Goal: Task Accomplishment & Management: Use online tool/utility

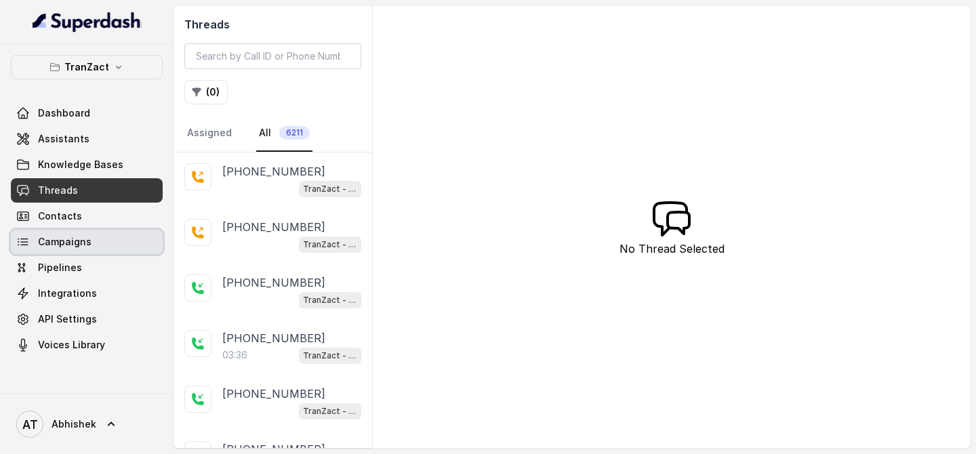
click at [87, 241] on span "Campaigns" at bounding box center [65, 242] width 54 height 14
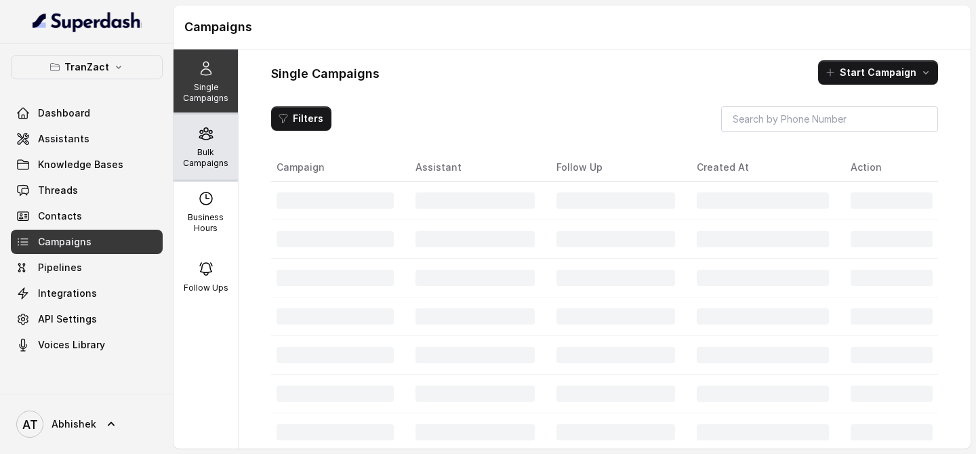
click at [212, 138] on icon at bounding box center [205, 134] width 13 height 12
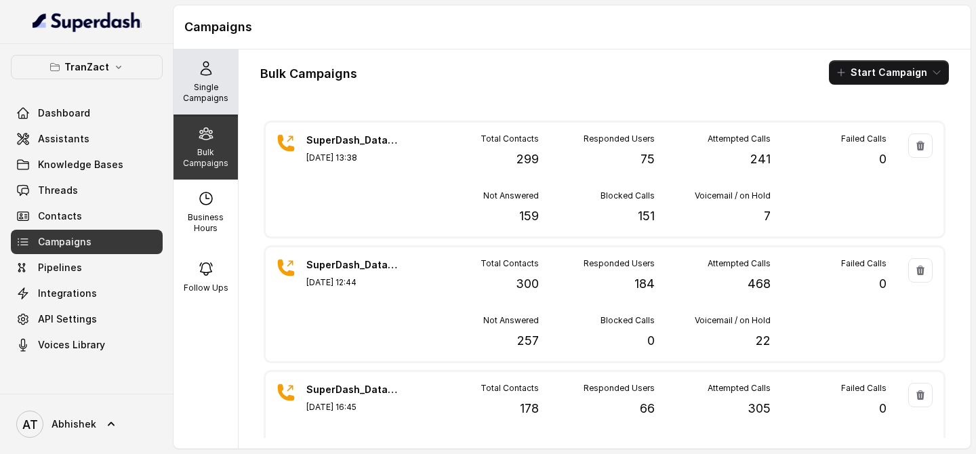
click at [220, 90] on p "Single Campaigns" at bounding box center [206, 93] width 54 height 22
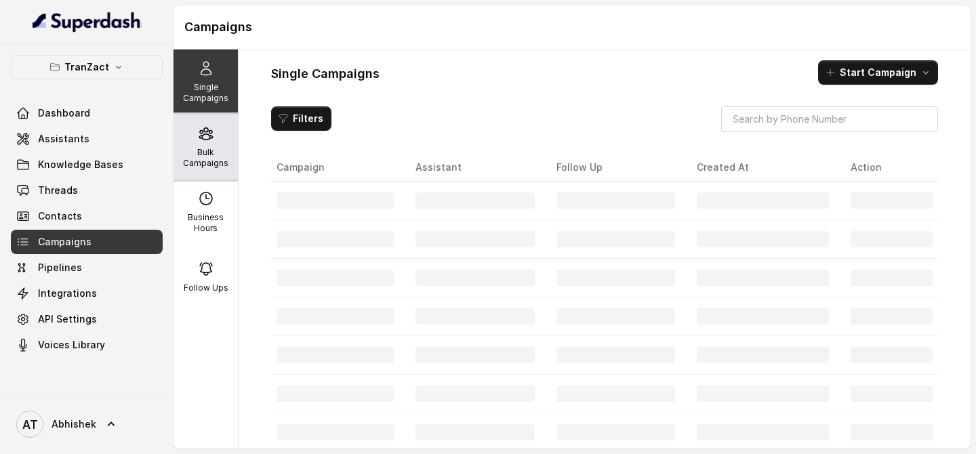
click at [216, 138] on div "Bulk Campaigns" at bounding box center [206, 147] width 64 height 65
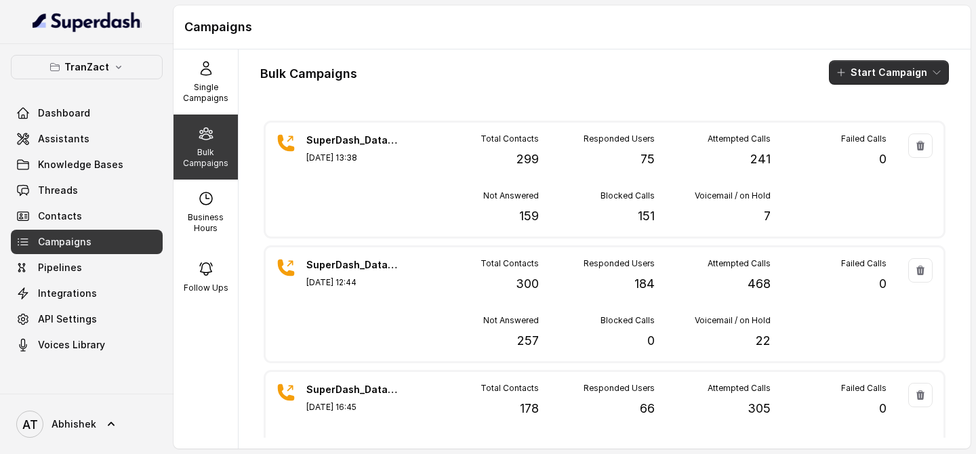
click at [875, 69] on button "Start Campaign" at bounding box center [889, 72] width 120 height 24
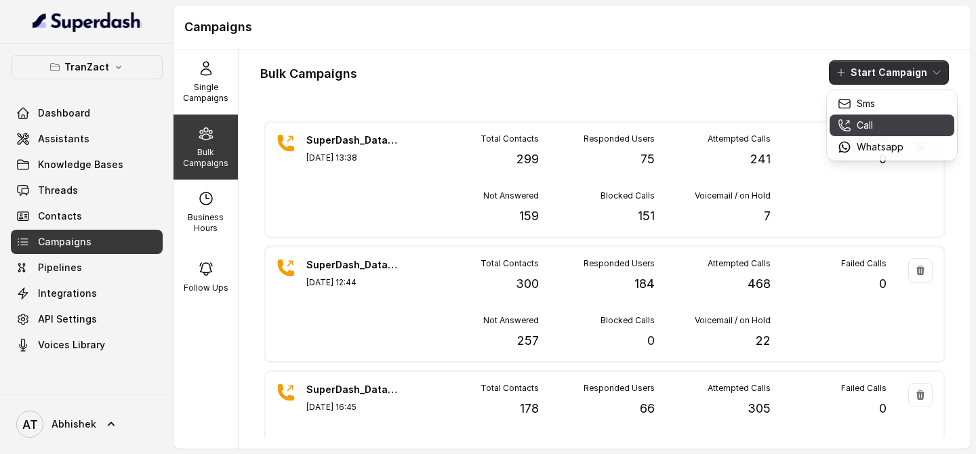
click at [868, 121] on p "Call" at bounding box center [865, 126] width 16 height 14
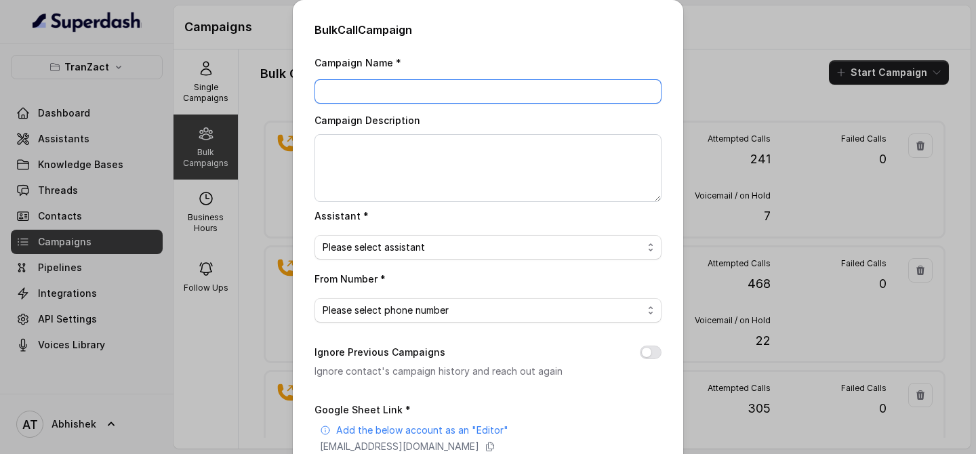
click at [370, 90] on input "Campaign Name *" at bounding box center [488, 91] width 347 height 24
paste input "SuperDash_Data6(2509)_21 August_MS"
type input "SuperDash_Data6(2509)_21 August_MS"
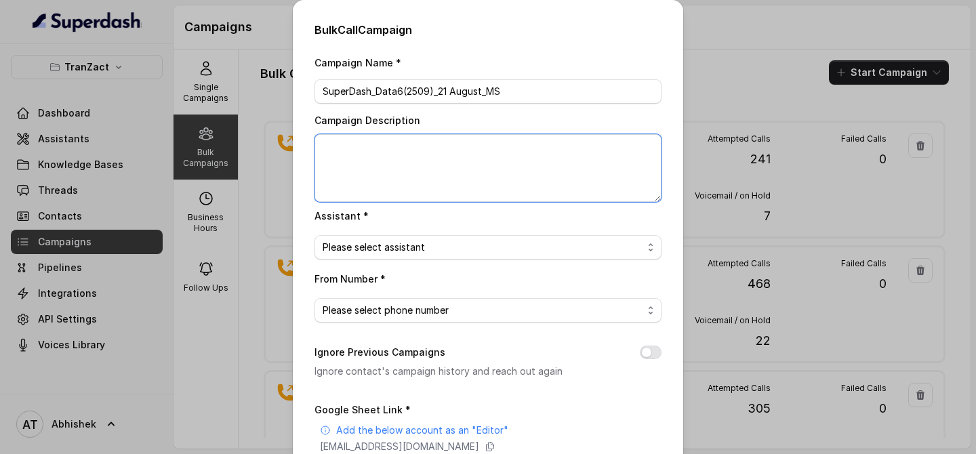
click at [356, 153] on textarea "Campaign Description" at bounding box center [488, 168] width 347 height 68
paste textarea "SuperDash_Data6(2509)_21 August_MS"
type textarea "SuperDash_Data6(2509)_21 August_MS"
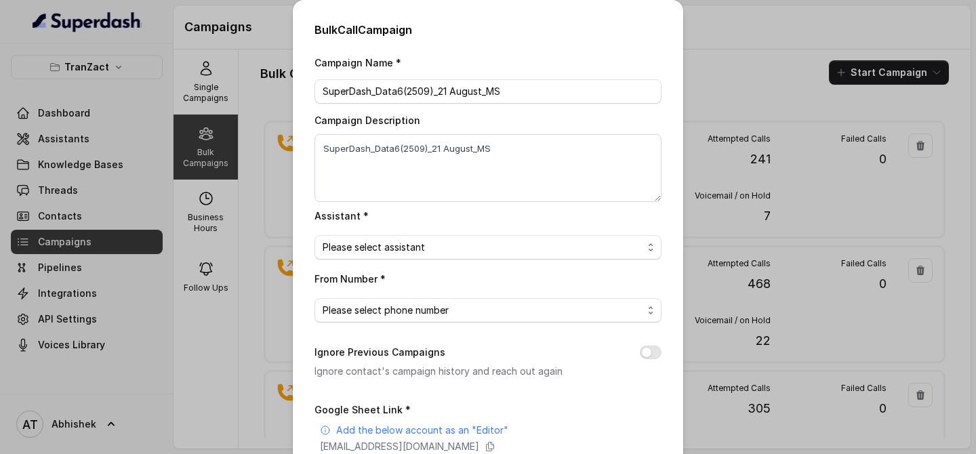
click at [384, 254] on span "Please select assistant" at bounding box center [483, 247] width 320 height 16
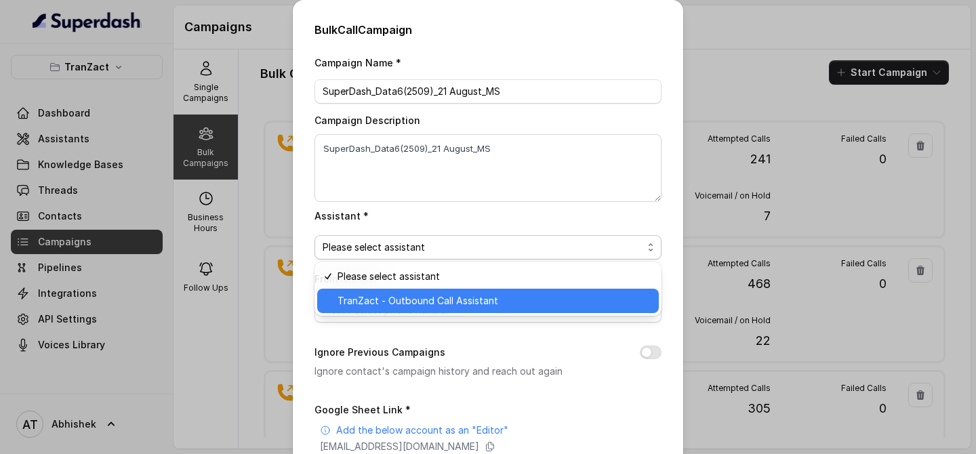
click at [407, 295] on span "TranZact - Outbound Call Assistant" at bounding box center [494, 301] width 313 height 16
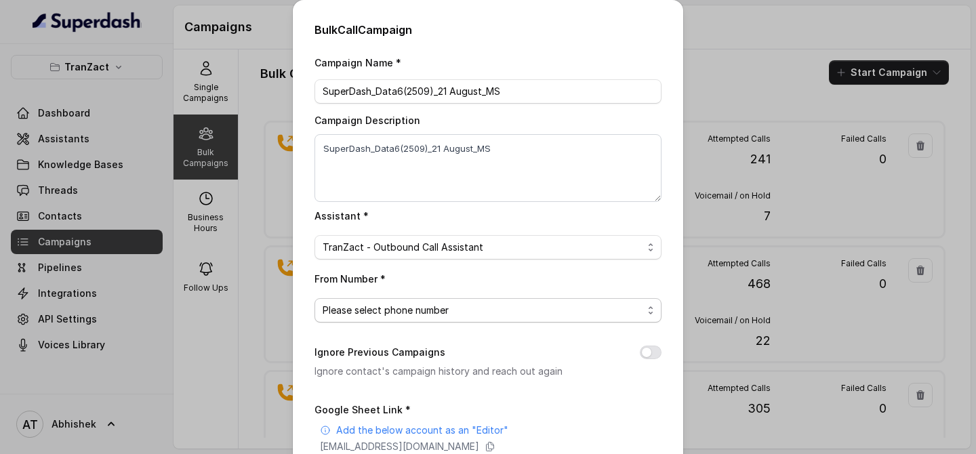
click at [348, 317] on span "Please select phone number" at bounding box center [488, 310] width 347 height 24
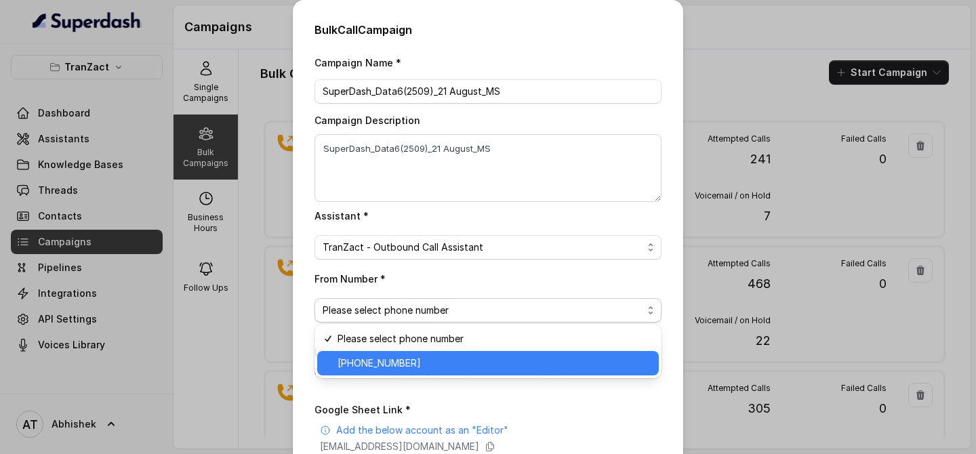
click at [410, 363] on span "[PHONE_NUMBER]" at bounding box center [494, 363] width 313 height 16
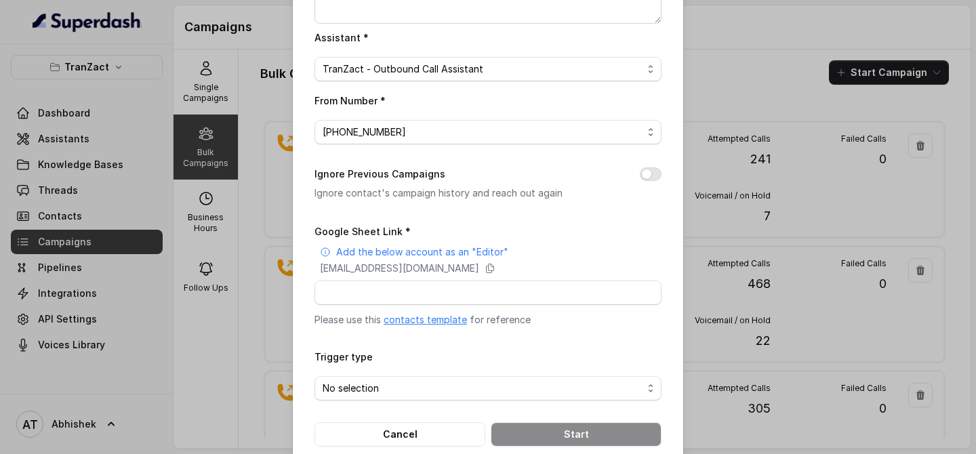
scroll to position [201, 0]
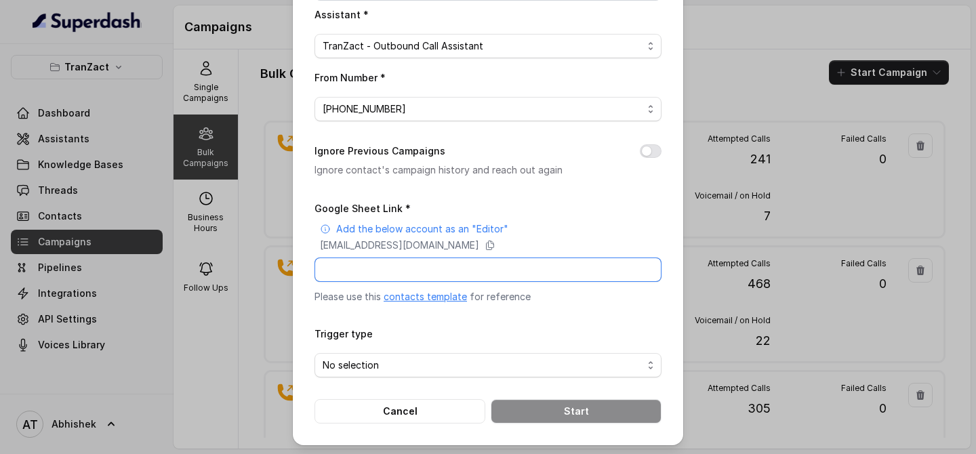
click at [333, 269] on input "Google Sheet Link *" at bounding box center [488, 270] width 347 height 24
paste input "[URL][DOMAIN_NAME]"
type input "[URL][DOMAIN_NAME]"
click at [363, 365] on span "No selection" at bounding box center [483, 365] width 320 height 16
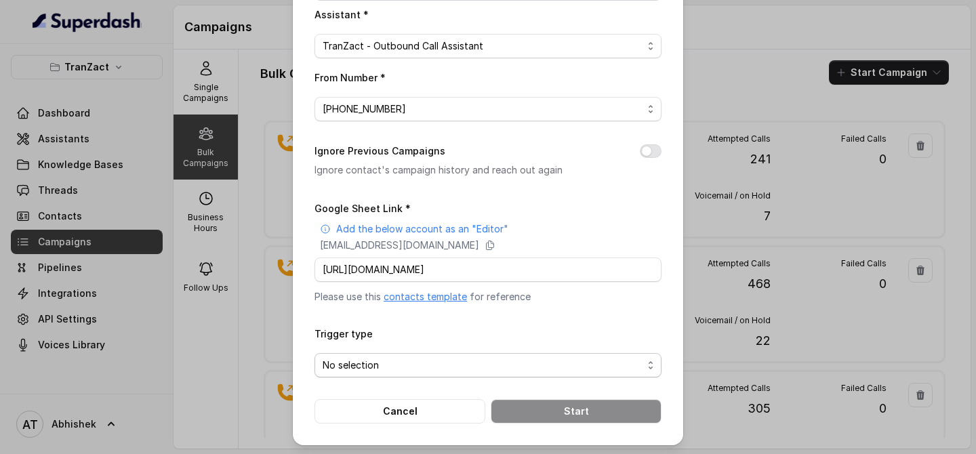
scroll to position [0, 0]
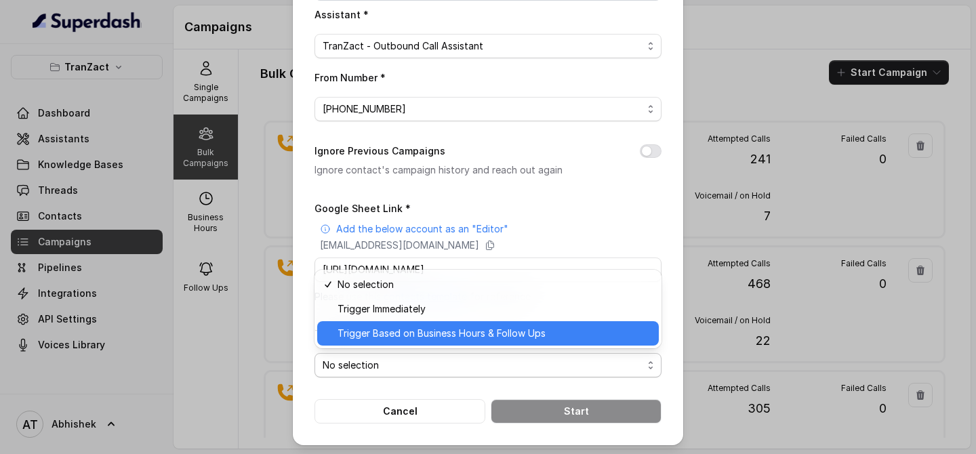
click at [430, 327] on span "Trigger Based on Business Hours & Follow Ups" at bounding box center [494, 333] width 313 height 16
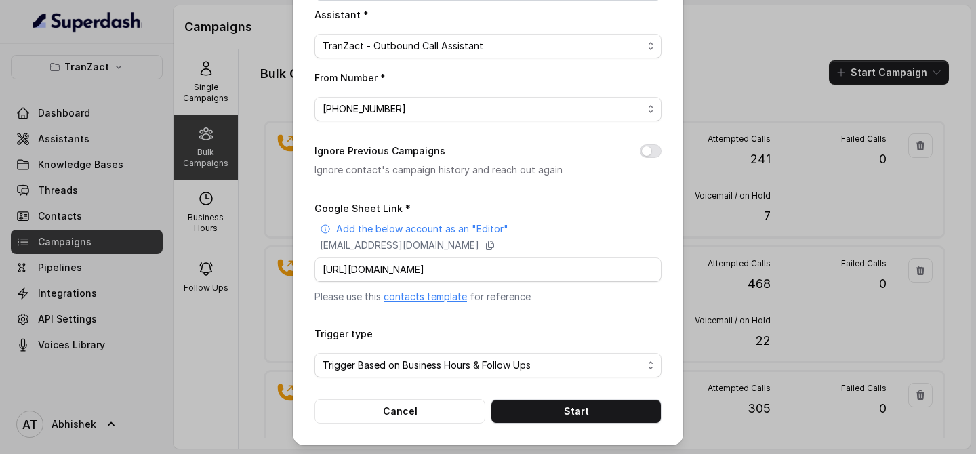
click at [296, 306] on div "Bulk Call Campaign Campaign Name * SuperDash_Data6(2509)_21 August_MS Campaign …" at bounding box center [488, 122] width 391 height 647
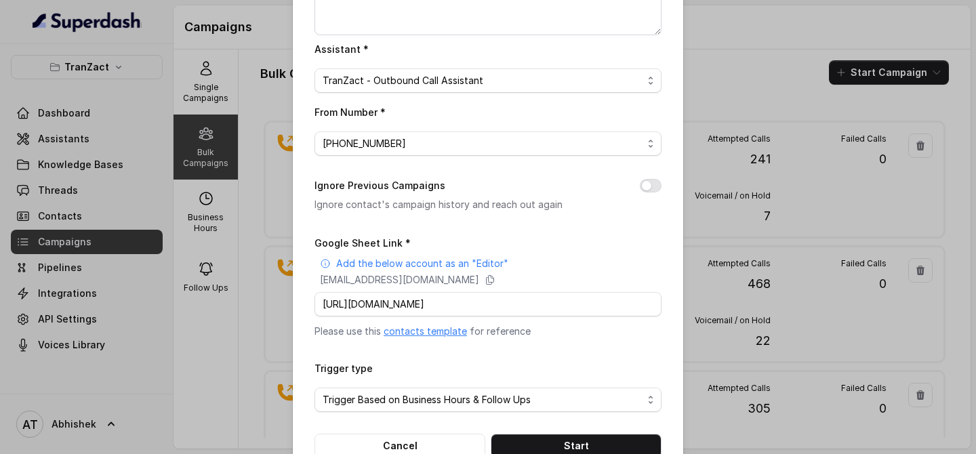
scroll to position [201, 0]
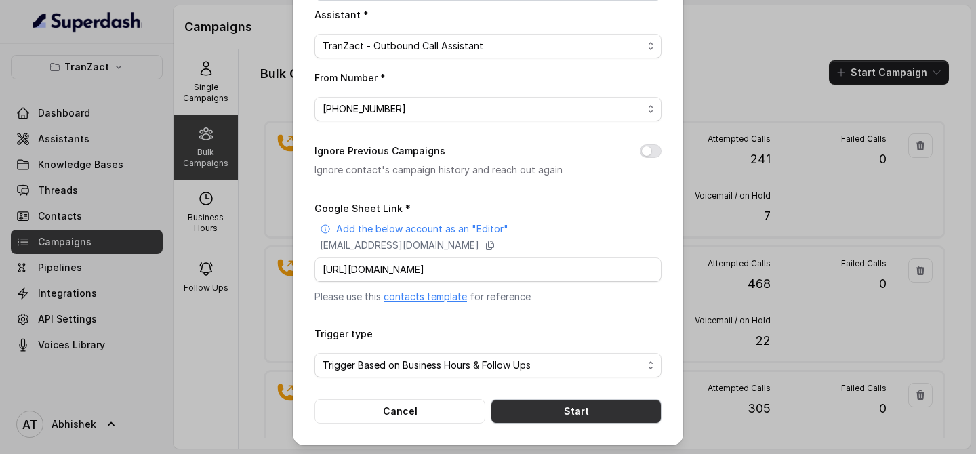
click at [559, 408] on button "Start" at bounding box center [576, 411] width 171 height 24
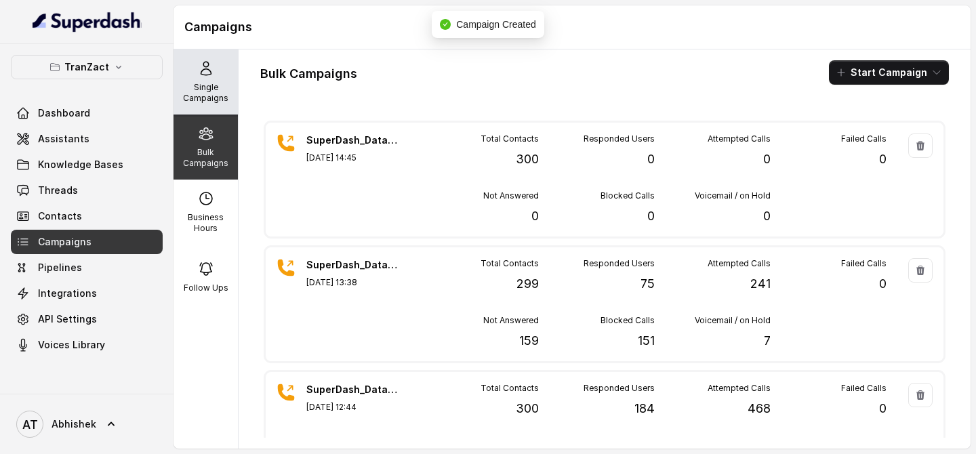
click at [206, 97] on p "Single Campaigns" at bounding box center [206, 93] width 54 height 22
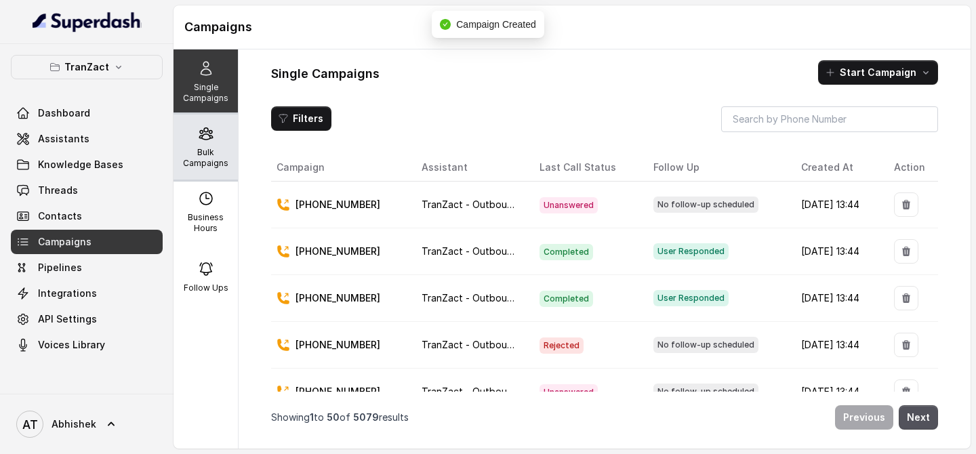
click at [220, 156] on p "Bulk Campaigns" at bounding box center [206, 158] width 54 height 22
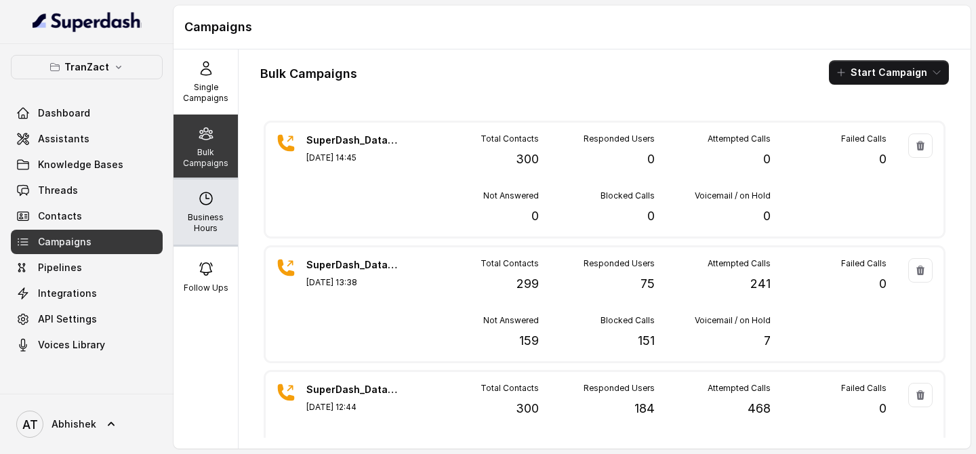
click at [206, 189] on div "Business Hours" at bounding box center [206, 212] width 64 height 65
select select "[GEOGRAPHIC_DATA]/[GEOGRAPHIC_DATA]"
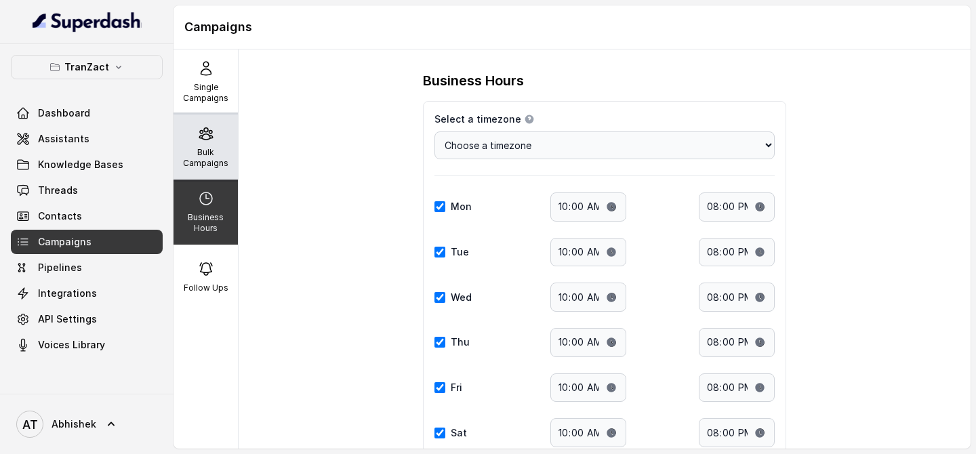
click at [205, 164] on p "Bulk Campaigns" at bounding box center [206, 158] width 54 height 22
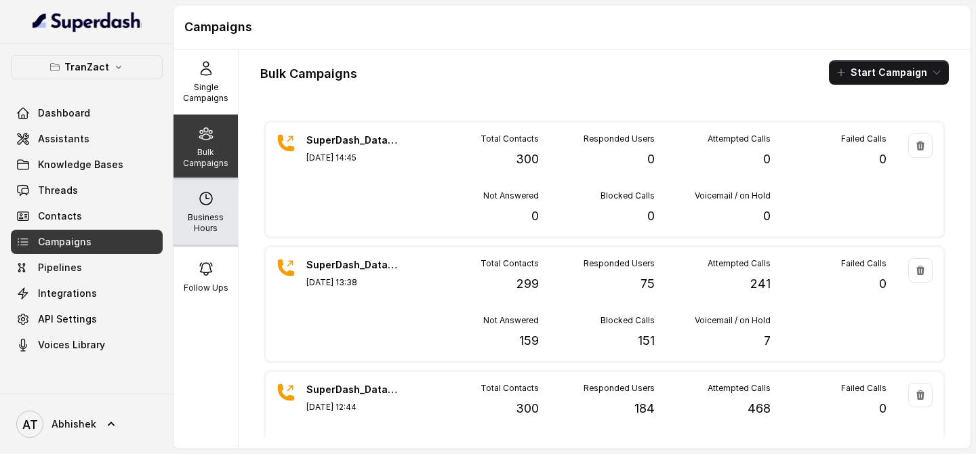
click at [184, 199] on div "Business Hours" at bounding box center [206, 212] width 64 height 65
select select "[GEOGRAPHIC_DATA]/[GEOGRAPHIC_DATA]"
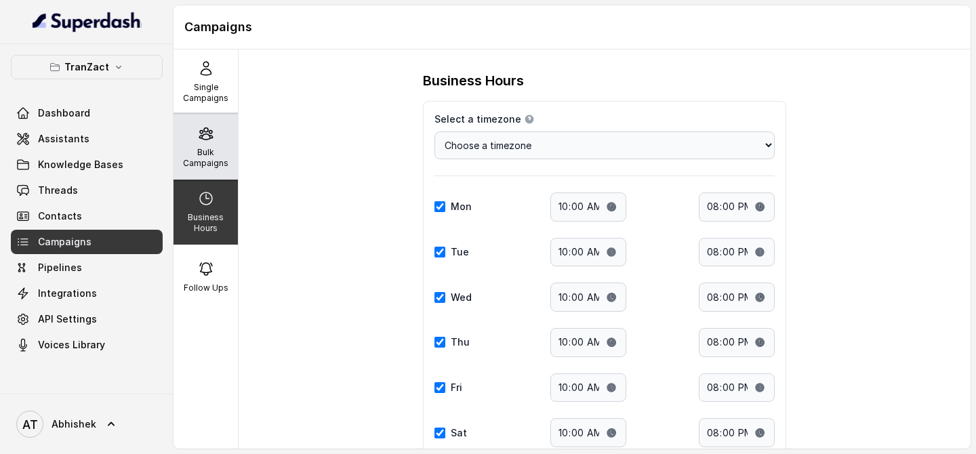
click at [218, 159] on p "Bulk Campaigns" at bounding box center [206, 158] width 54 height 22
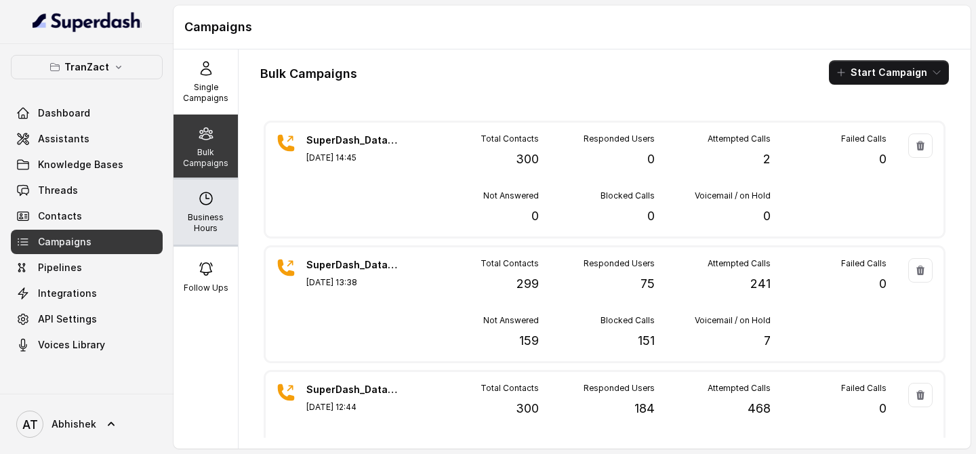
click at [193, 210] on div "Business Hours" at bounding box center [206, 212] width 64 height 65
select select "[GEOGRAPHIC_DATA]/[GEOGRAPHIC_DATA]"
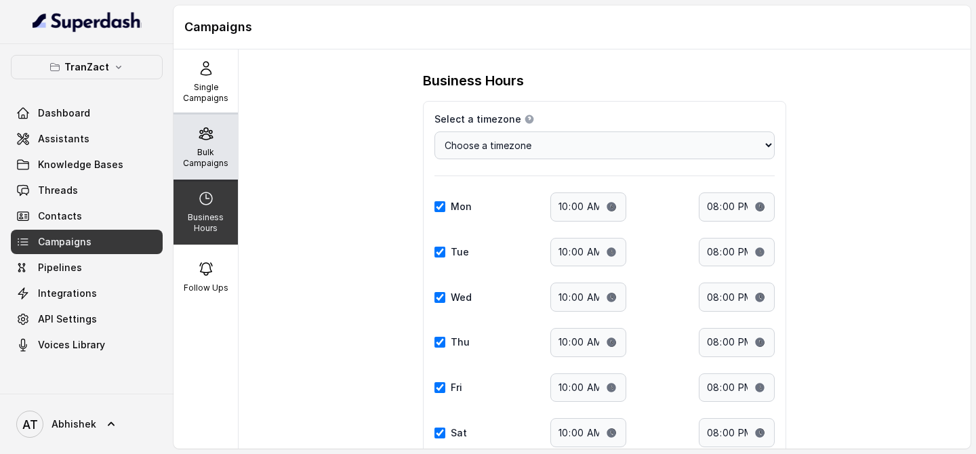
click at [197, 155] on p "Bulk Campaigns" at bounding box center [206, 158] width 54 height 22
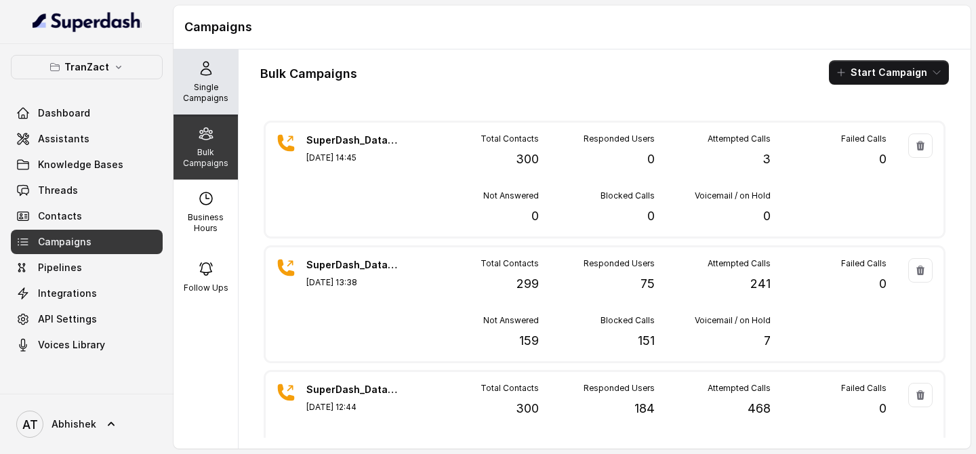
click at [216, 94] on p "Single Campaigns" at bounding box center [206, 93] width 54 height 22
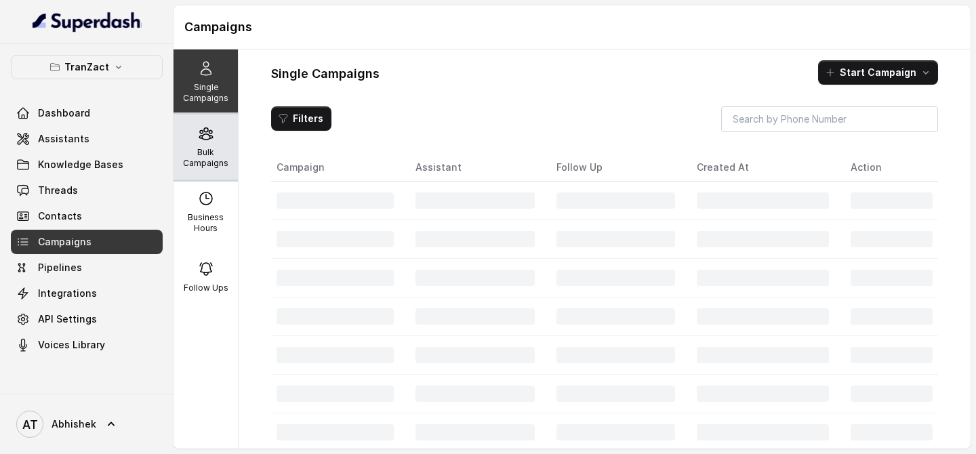
click at [209, 125] on icon at bounding box center [206, 133] width 16 height 16
